Goal: Find specific page/section: Find specific page/section

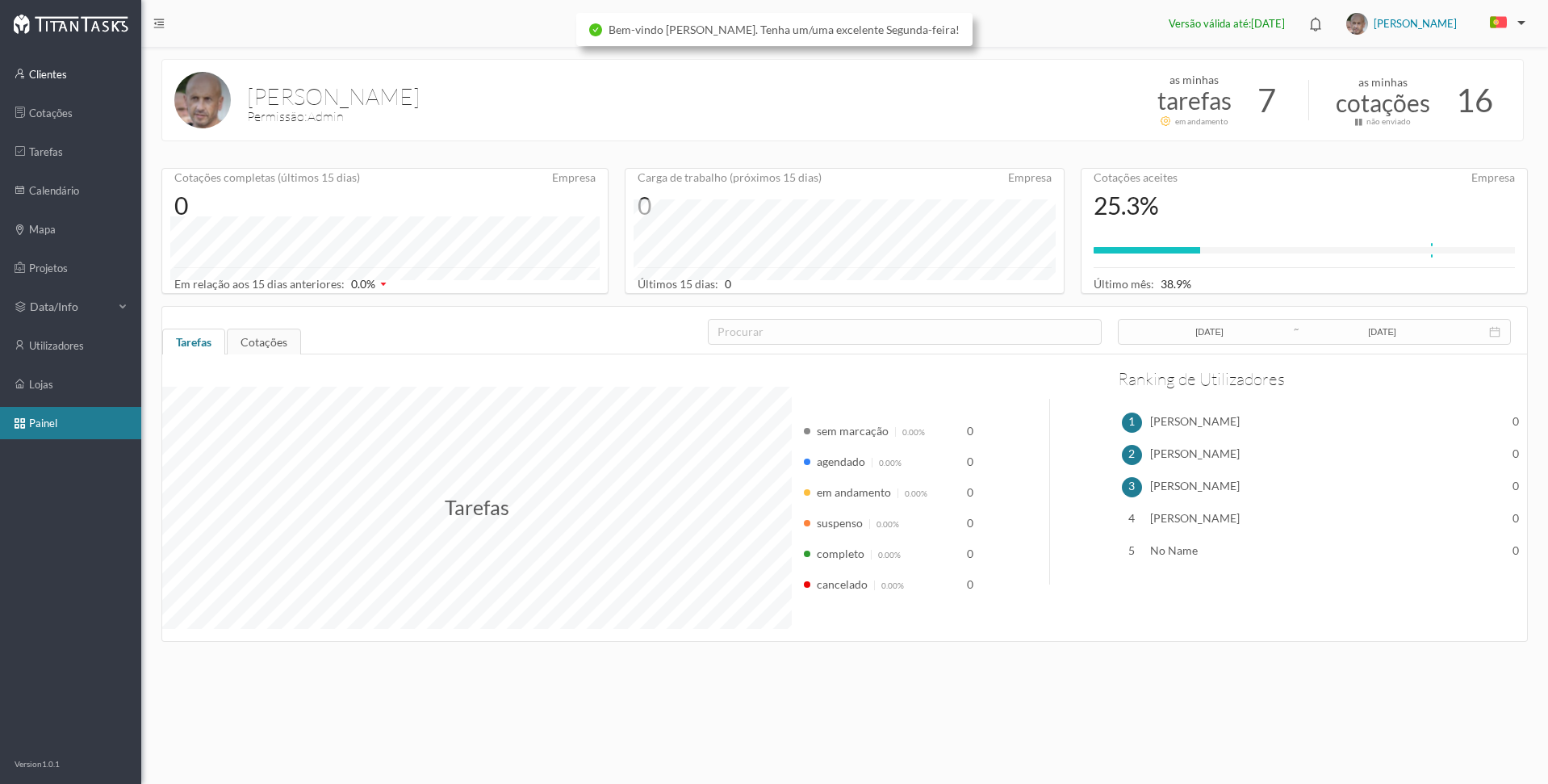
click at [42, 77] on link "clientes" at bounding box center [71, 74] width 141 height 32
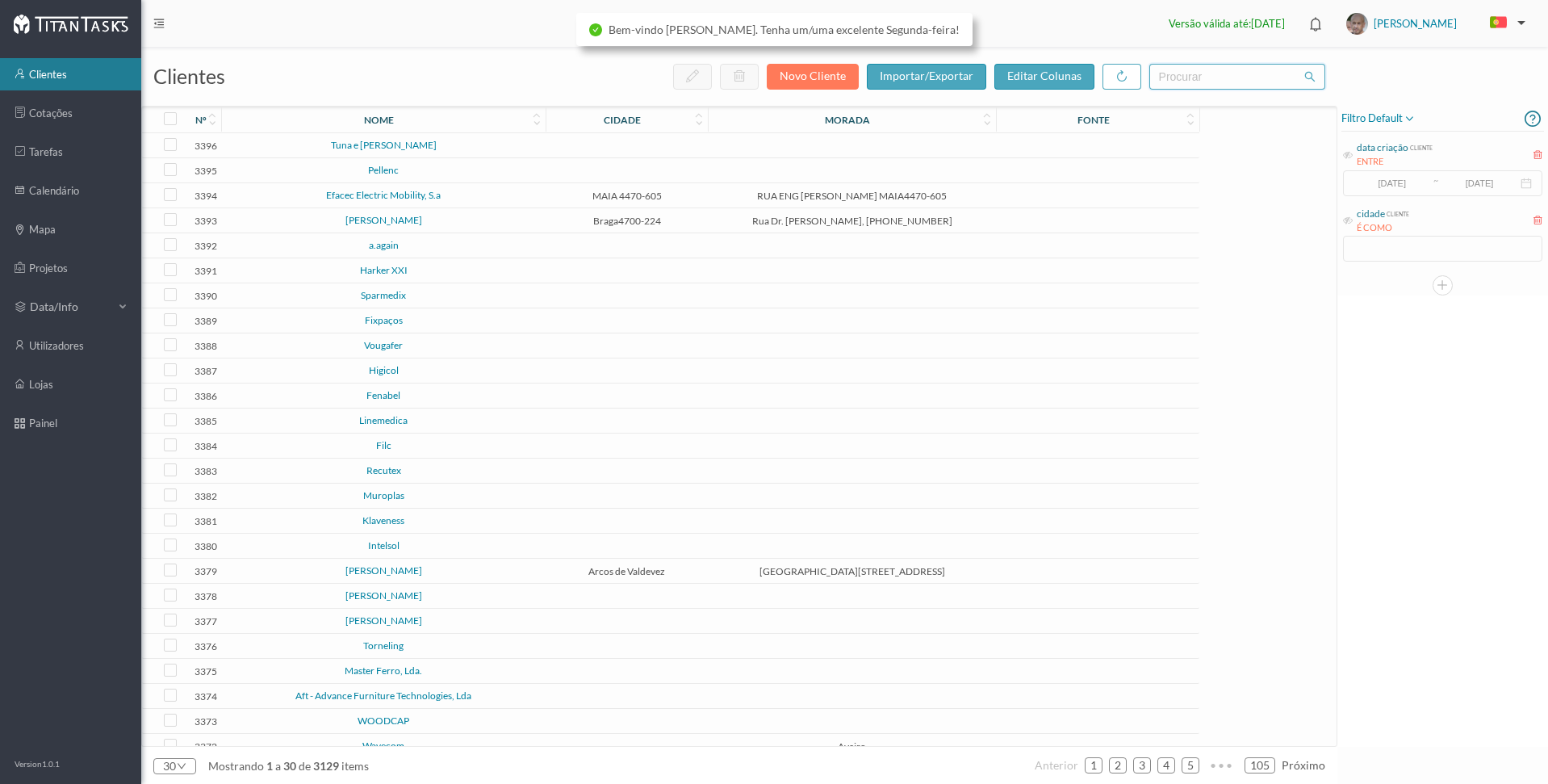
click at [1187, 78] on input "text" at bounding box center [1237, 77] width 176 height 26
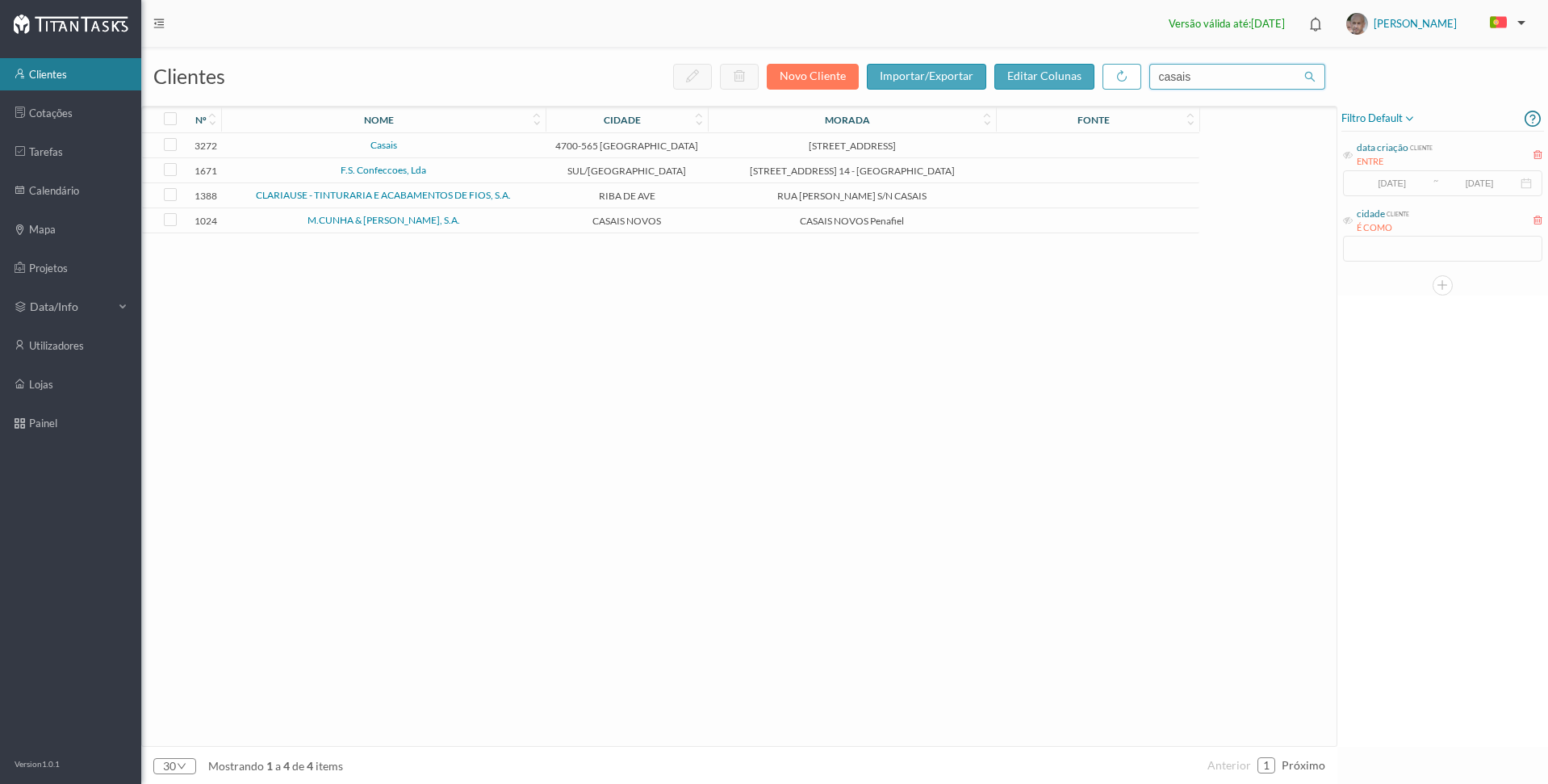
type input "casais"
click at [383, 147] on link "Casais" at bounding box center [384, 145] width 26 height 12
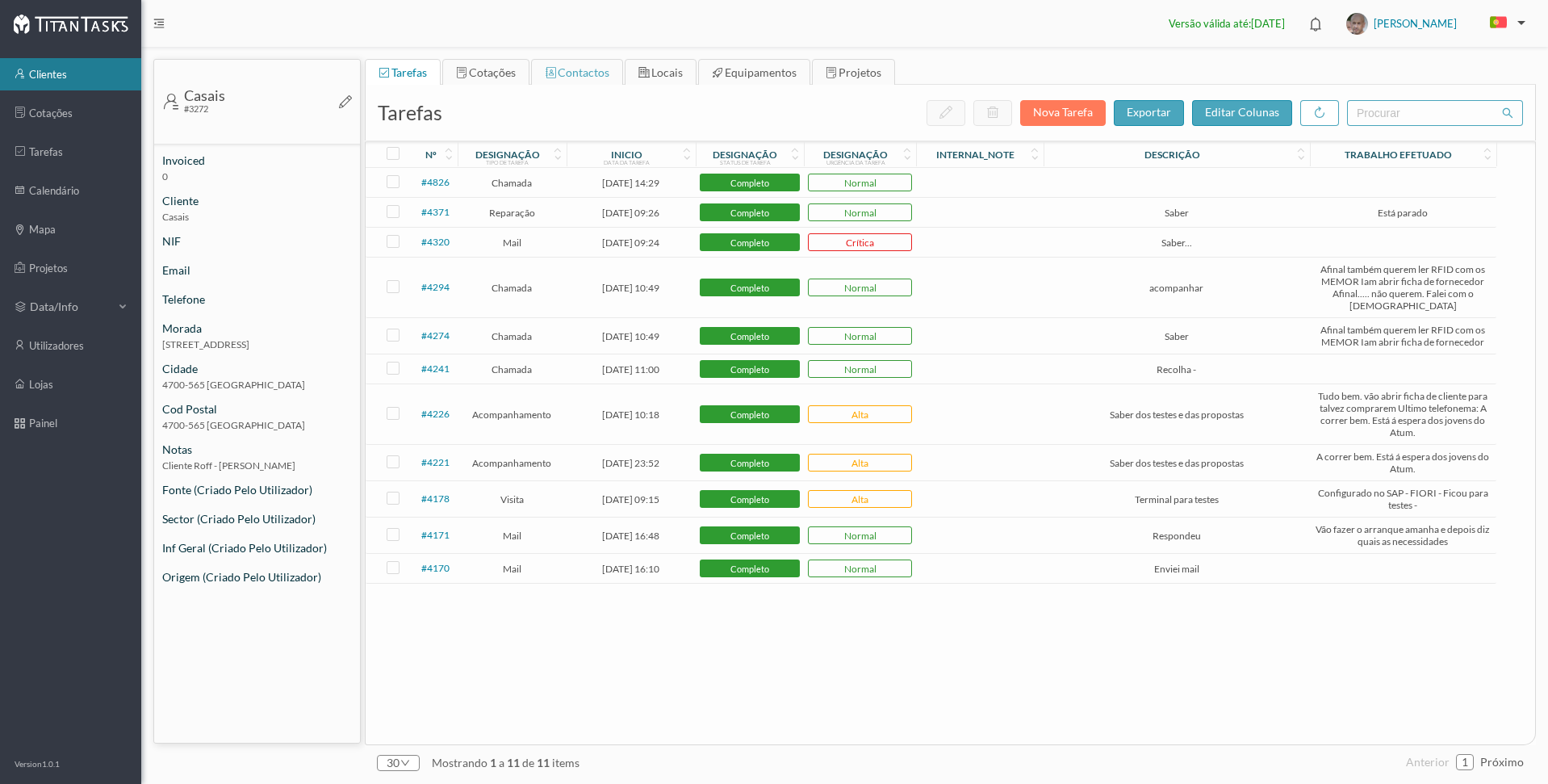
click at [578, 75] on span "contactos" at bounding box center [583, 72] width 52 height 14
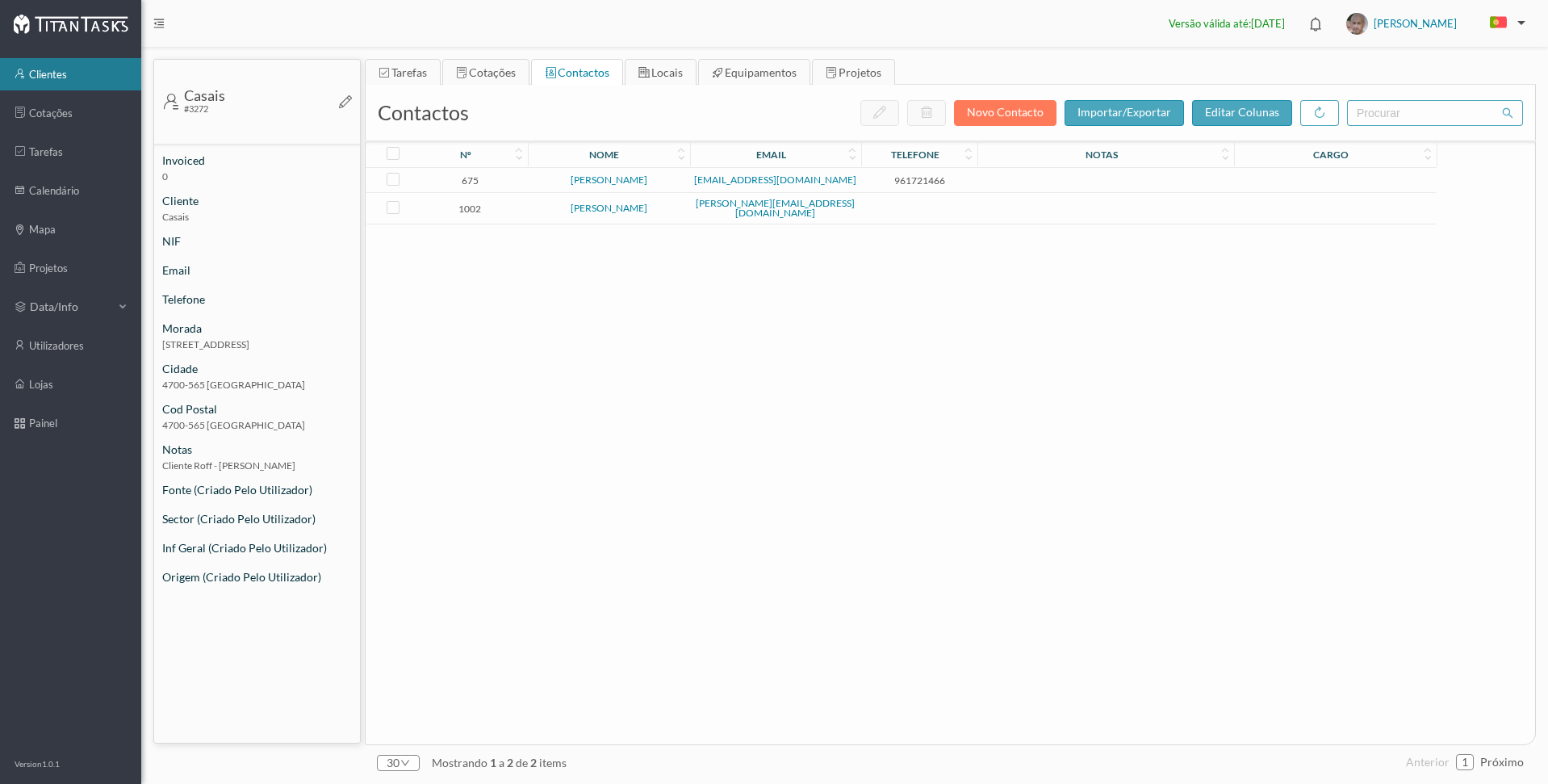
click at [49, 71] on link "clientes" at bounding box center [71, 74] width 141 height 32
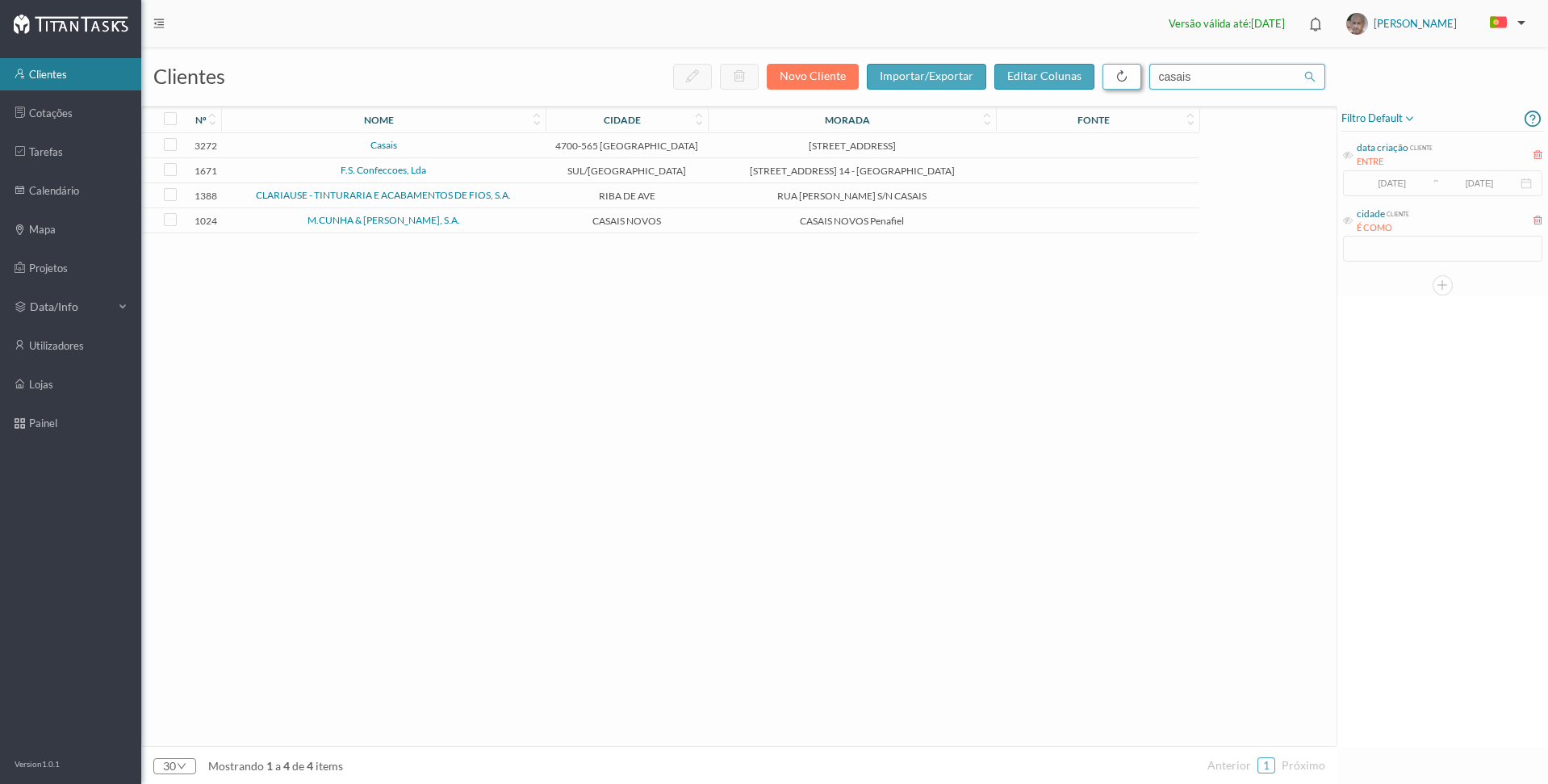
drag, startPoint x: 1196, startPoint y: 78, endPoint x: 1117, endPoint y: 71, distance: 79.3
click at [1117, 71] on div "novo cliente importar/exportar editar colunas casais" at bounding box center [999, 77] width 652 height 26
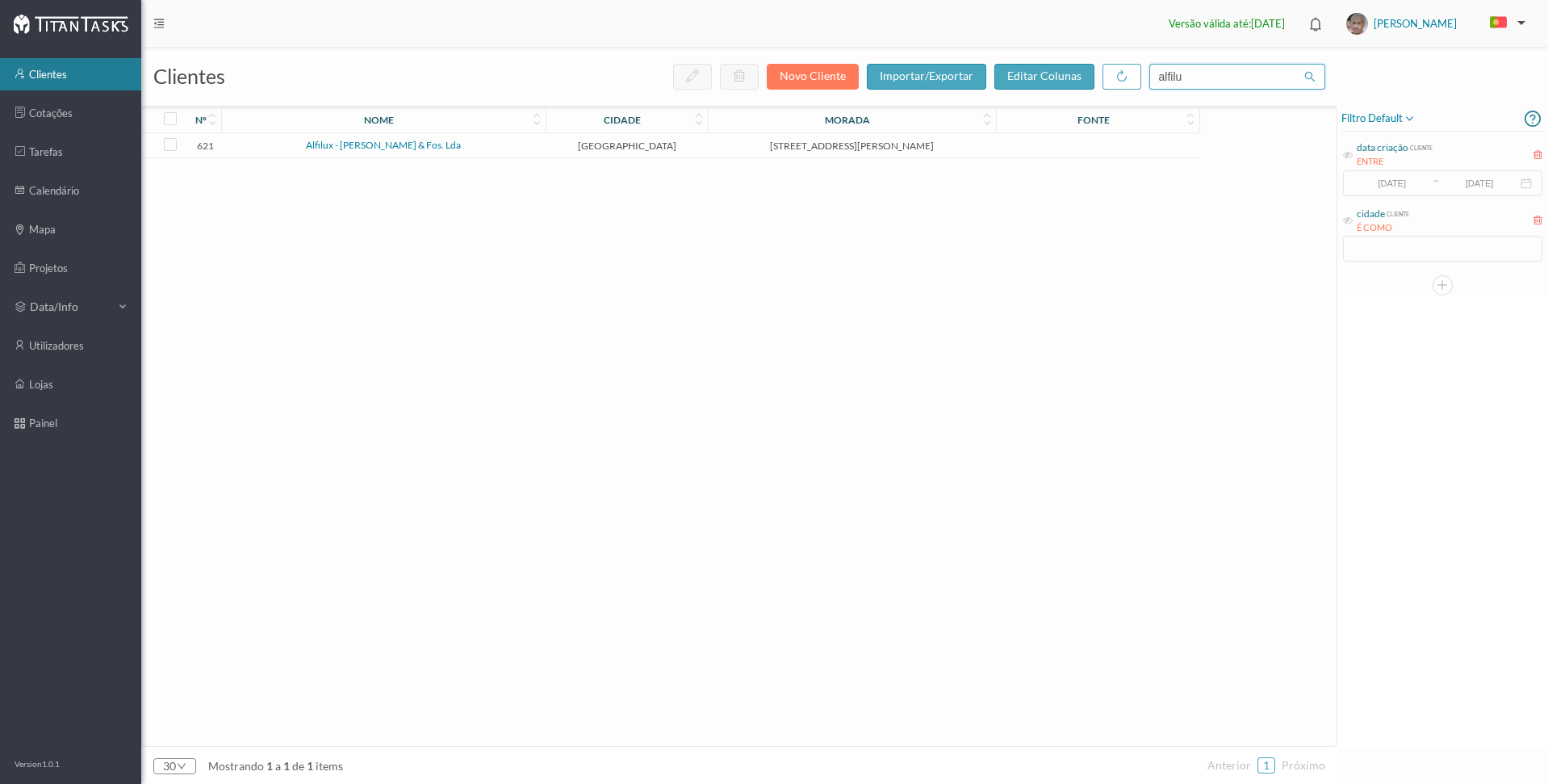
type input "alfilu"
click at [400, 142] on link "Alfilux - [PERSON_NAME] & Fos. Lda" at bounding box center [384, 145] width 155 height 12
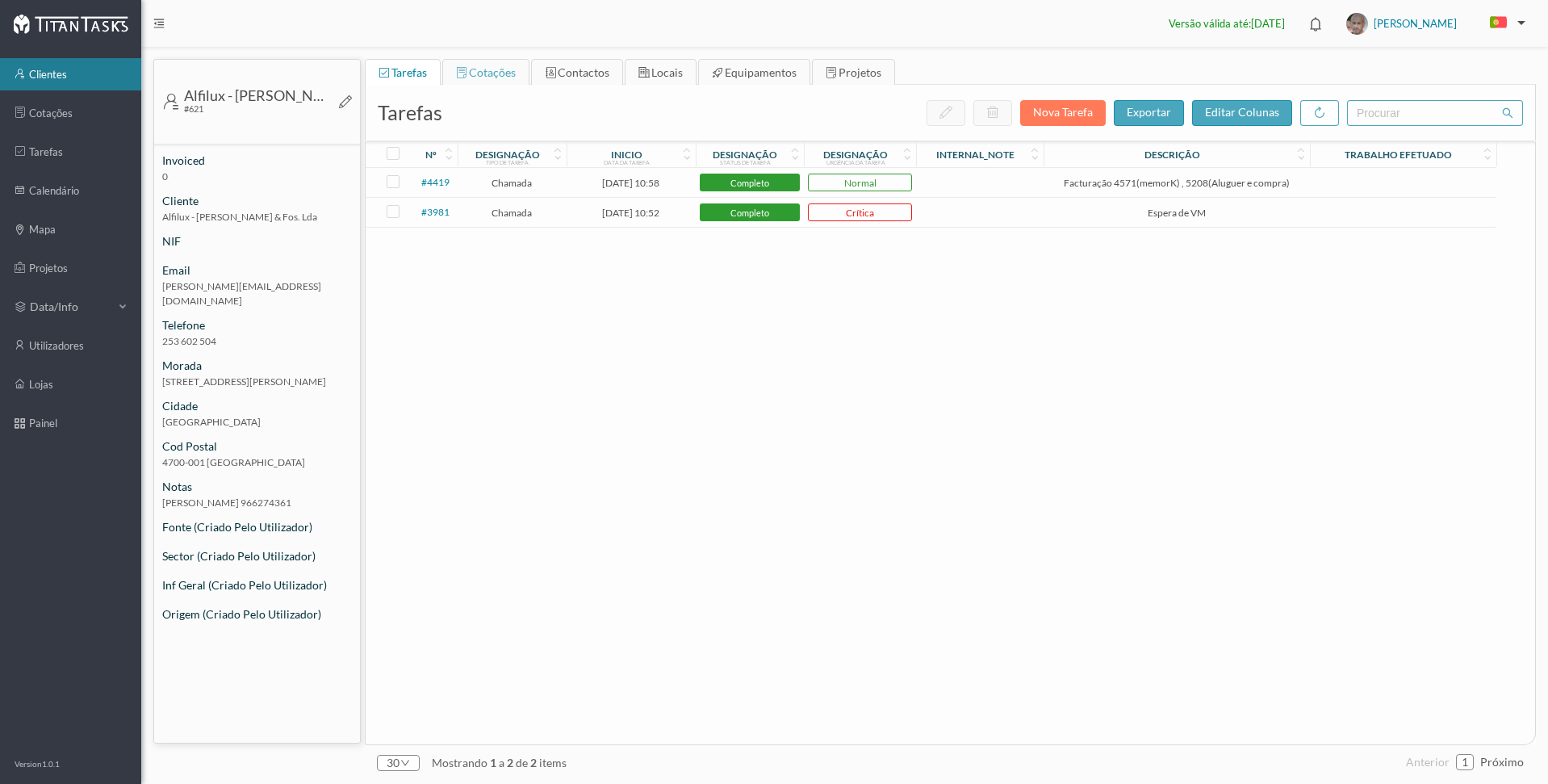
click at [486, 71] on span "cotações" at bounding box center [492, 72] width 47 height 14
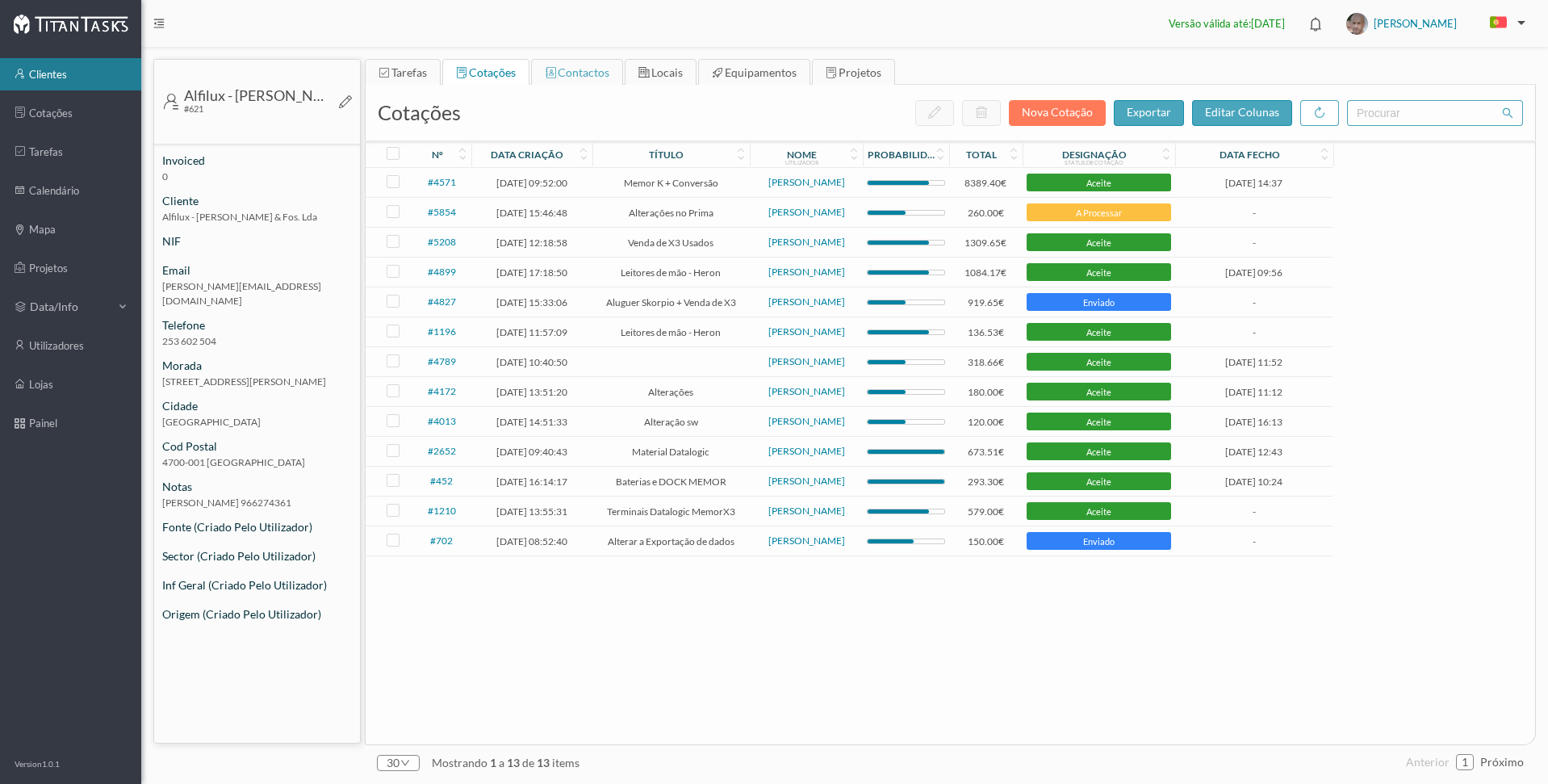
click at [585, 75] on span "contactos" at bounding box center [583, 72] width 52 height 14
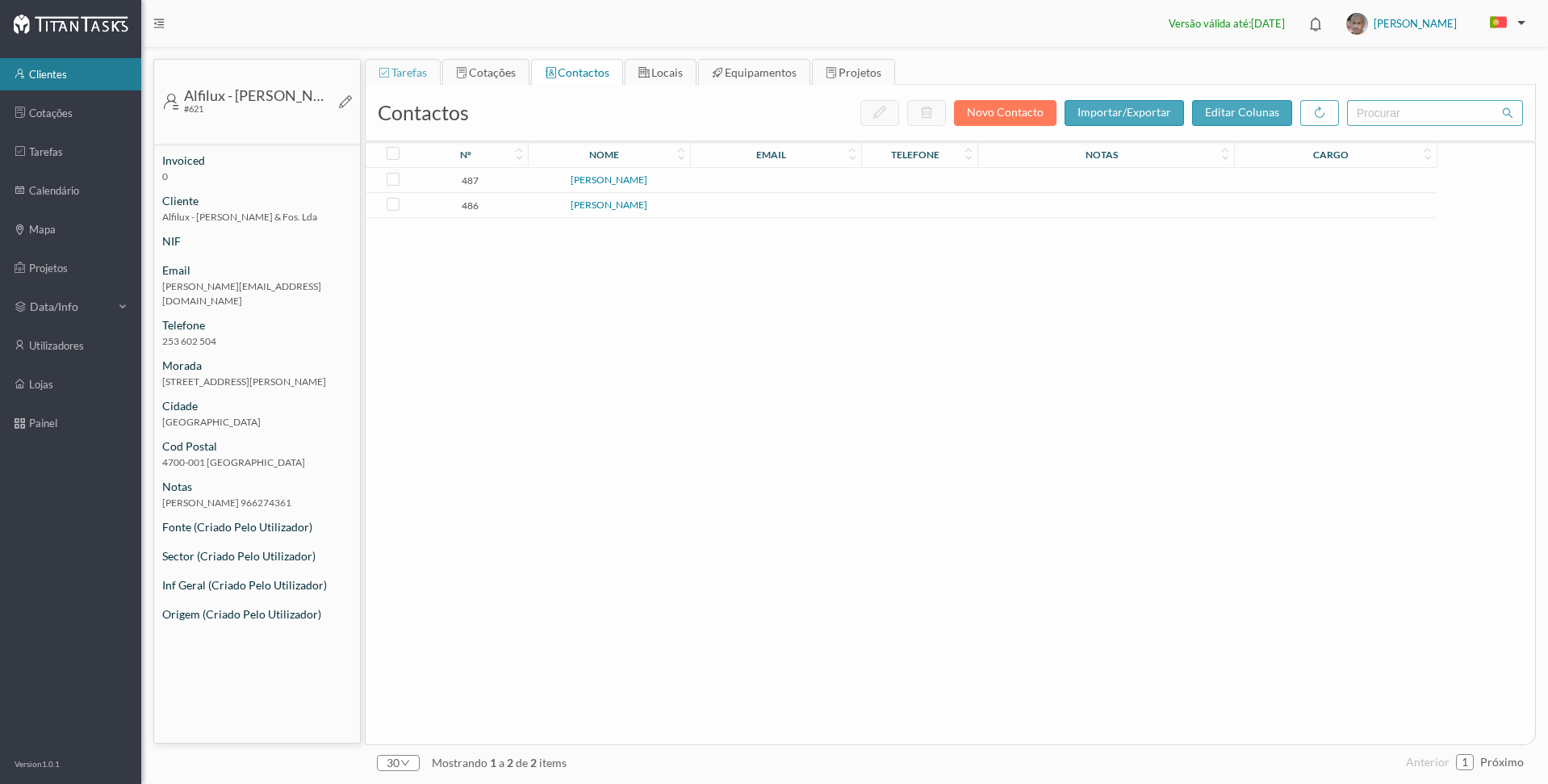
click at [405, 71] on span "tarefas" at bounding box center [409, 72] width 36 height 14
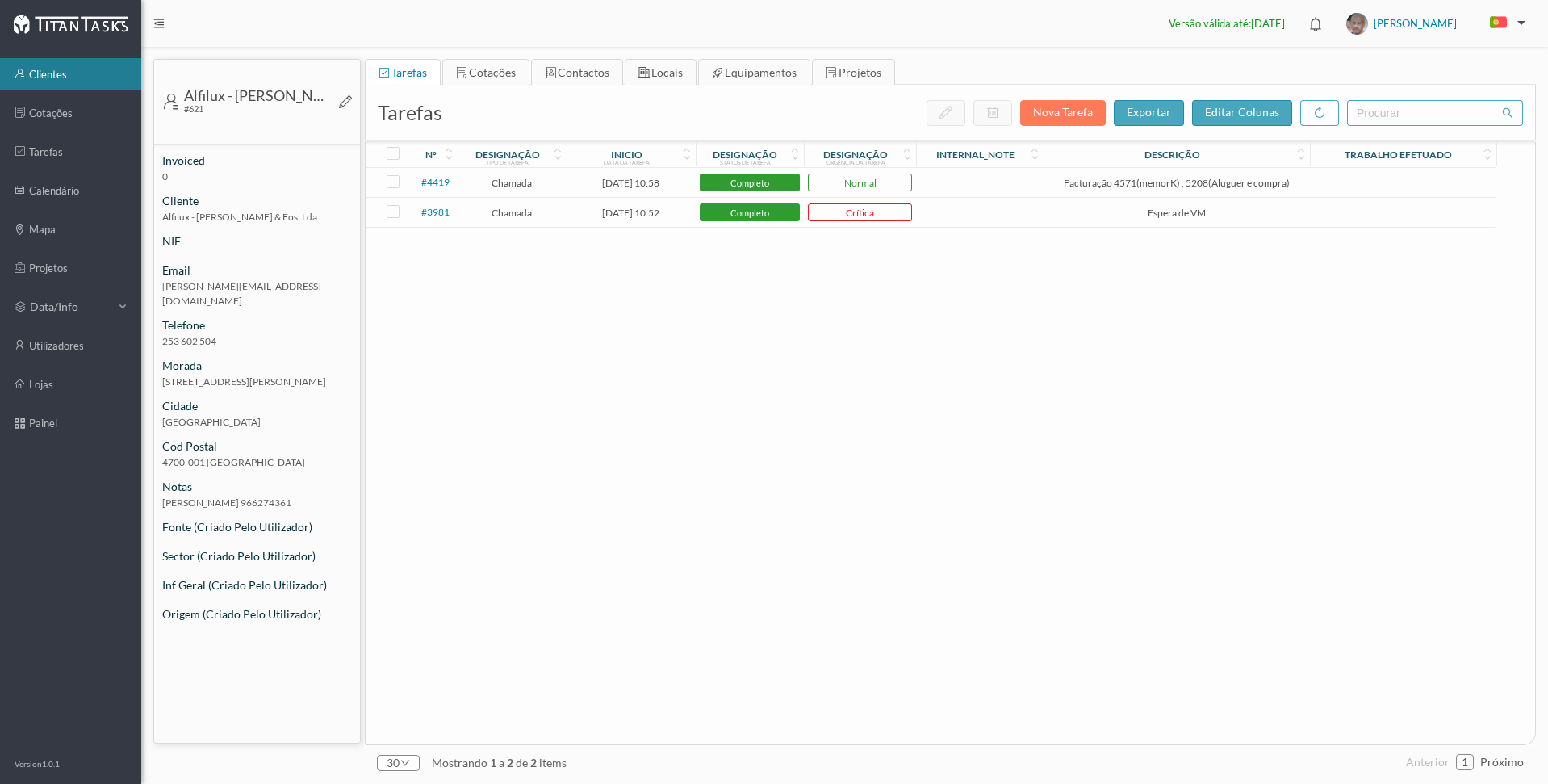
click at [60, 73] on link "clientes" at bounding box center [71, 74] width 141 height 32
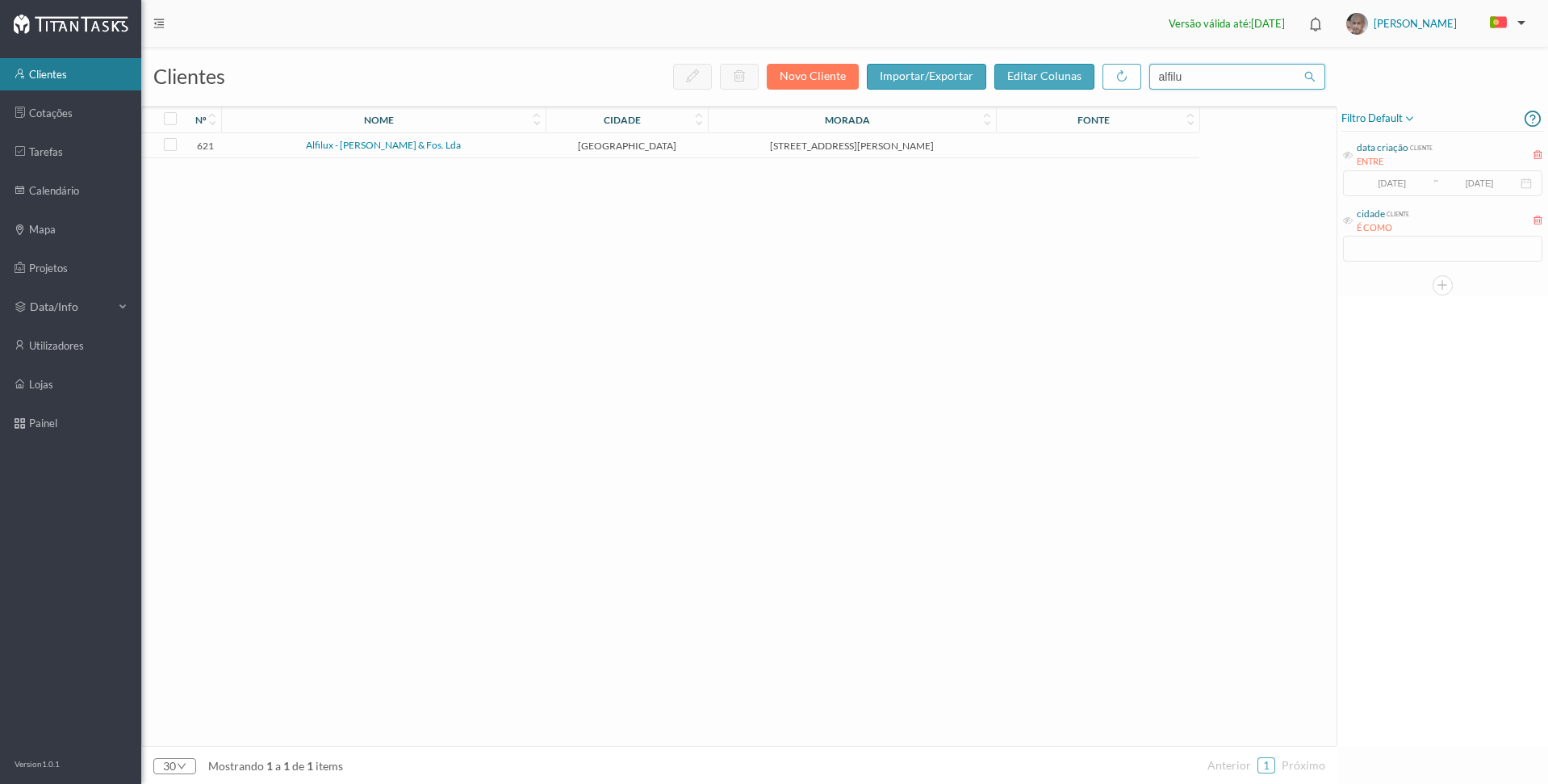
drag, startPoint x: 1192, startPoint y: 78, endPoint x: 1096, endPoint y: 60, distance: 97.7
click at [1096, 60] on div "clientes novo cliente importar/exportar editar colunas alfilu" at bounding box center [739, 76] width 1196 height 59
type input "alfilux"
click at [341, 145] on link "Alfilux - [PERSON_NAME] & Fos. Lda" at bounding box center [384, 145] width 155 height 12
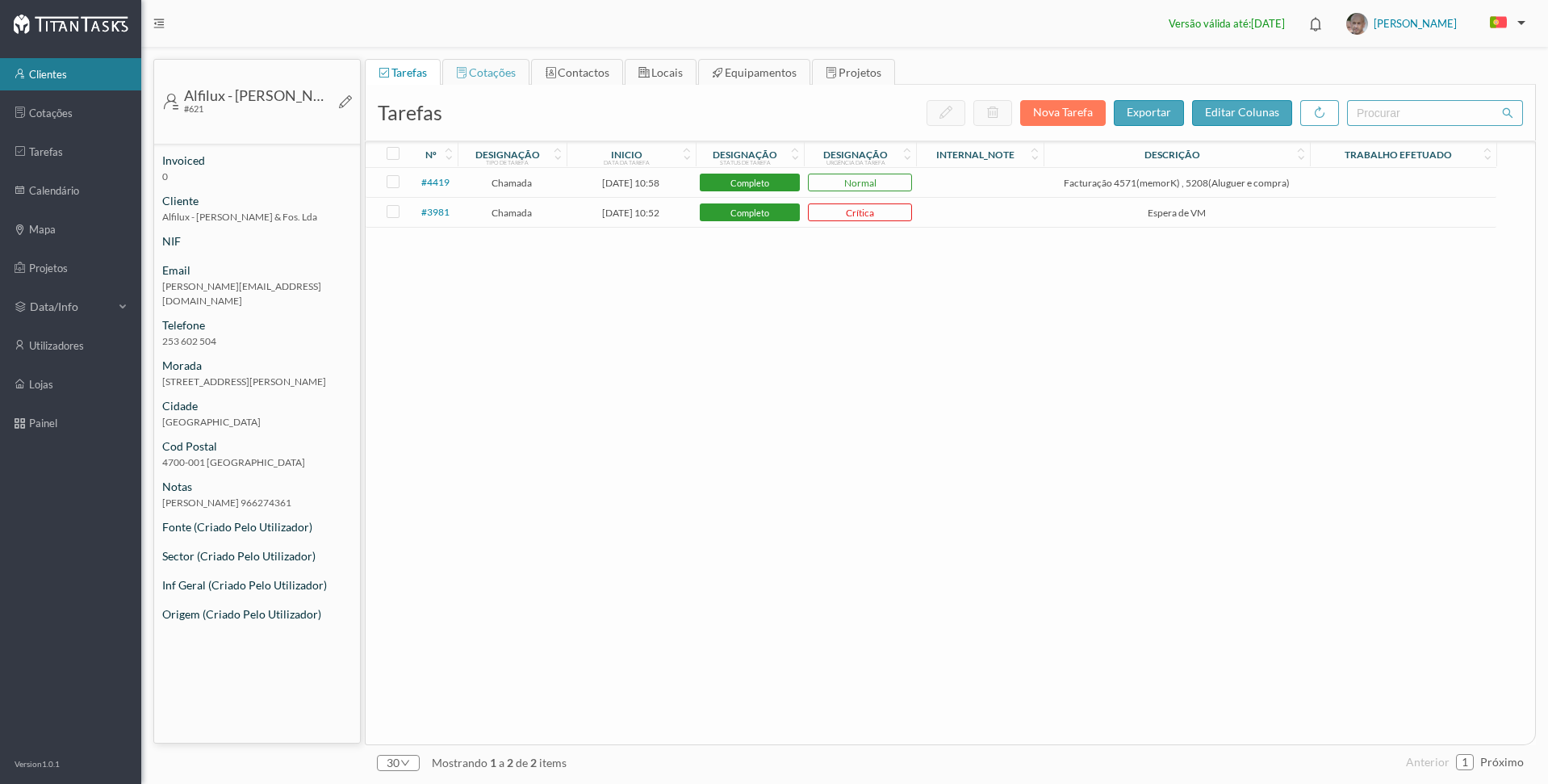
click at [496, 65] on div "cotações" at bounding box center [486, 72] width 60 height 26
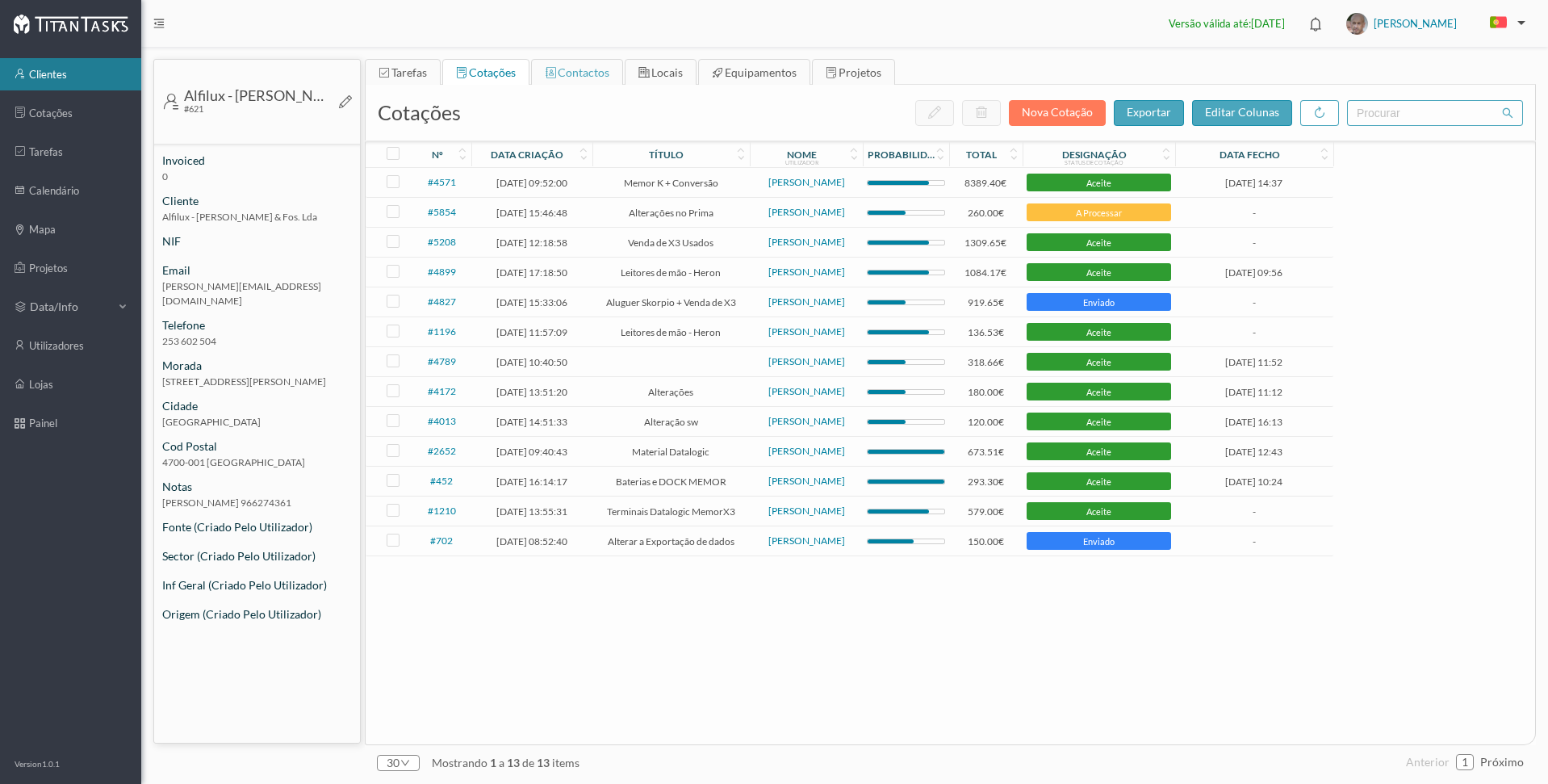
click at [573, 80] on div "contactos" at bounding box center [578, 72] width 65 height 26
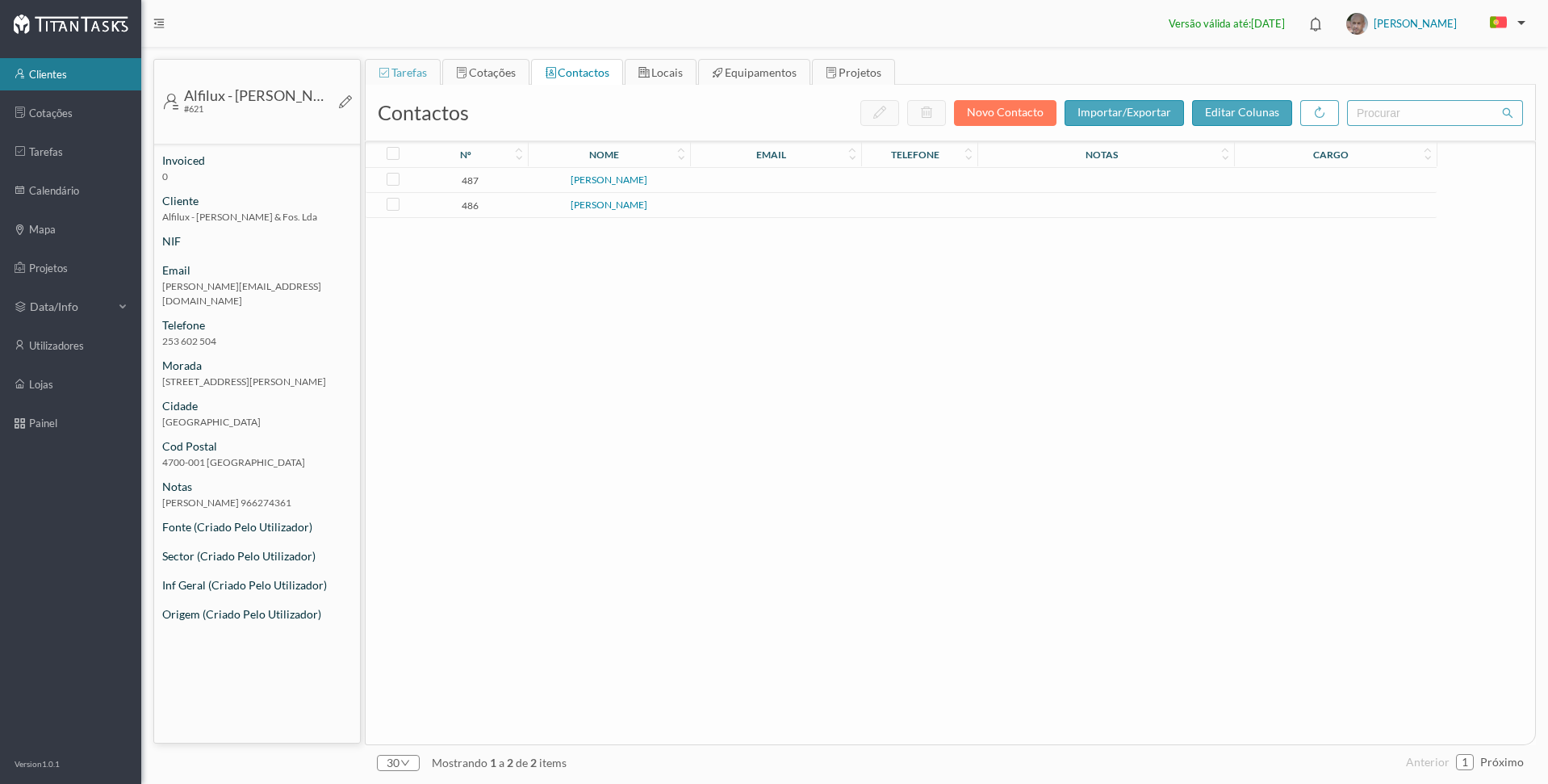
click at [416, 71] on span "tarefas" at bounding box center [409, 72] width 36 height 14
